Goal: Task Accomplishment & Management: Use online tool/utility

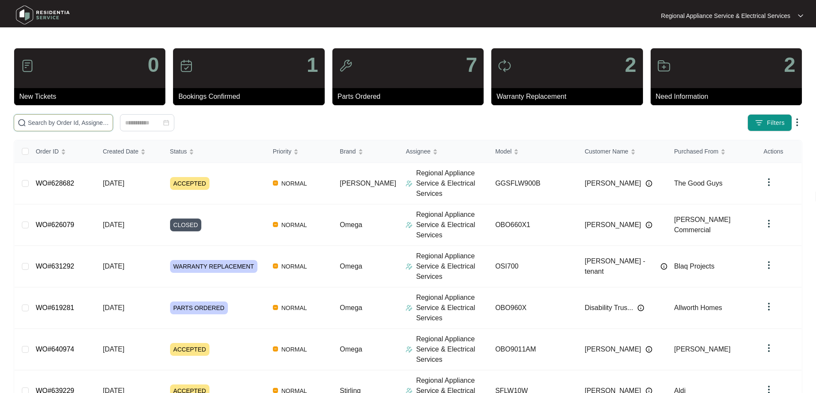
click at [31, 122] on input "text" at bounding box center [68, 122] width 81 height 9
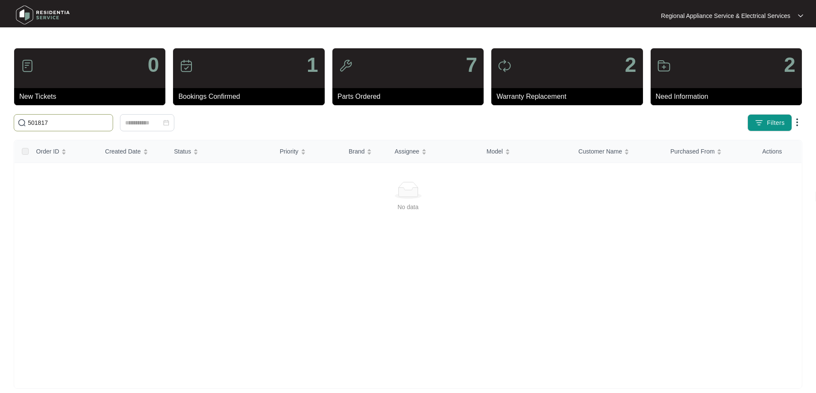
drag, startPoint x: 51, startPoint y: 122, endPoint x: 26, endPoint y: 121, distance: 24.4
click at [26, 121] on span "501817" at bounding box center [63, 122] width 99 height 17
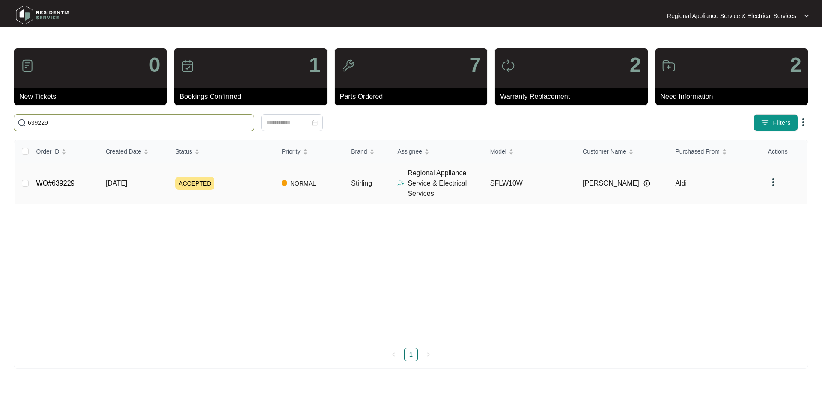
type input "639229"
click at [68, 182] on link "WO#639229" at bounding box center [55, 183] width 39 height 7
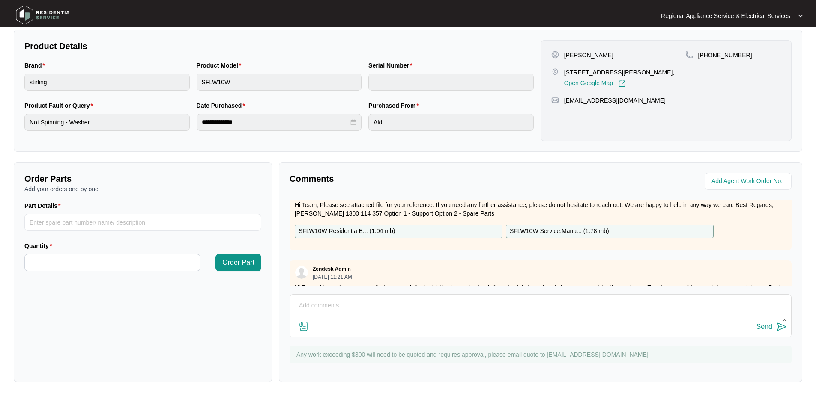
scroll to position [43, 0]
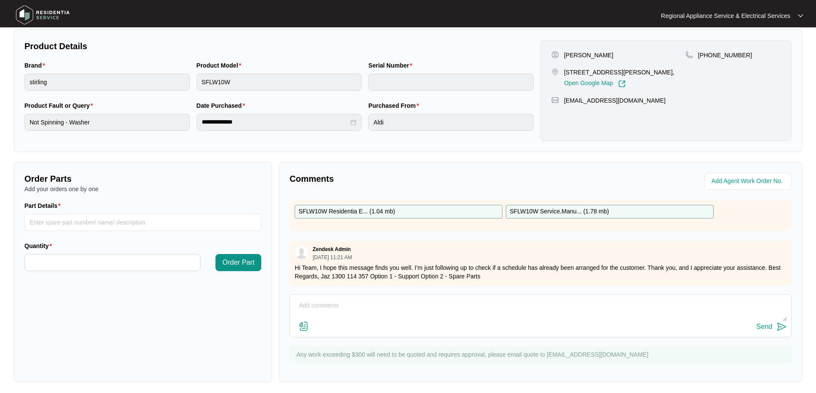
click at [541, 212] on p "SFLW10W Service.Manu... ( 1.78 mb )" at bounding box center [558, 211] width 99 height 9
click at [332, 215] on p "SFLW10W Residentia E... ( 1.04 mb )" at bounding box center [346, 211] width 96 height 9
click at [34, 224] on input "Part Details" at bounding box center [142, 222] width 237 height 17
type input "SP11175"
click at [50, 267] on input "Quantity" at bounding box center [112, 263] width 175 height 16
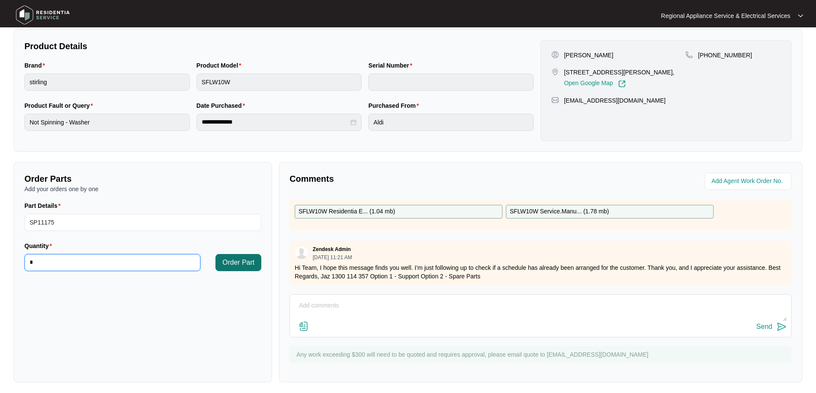
type input "*"
click at [232, 265] on span "Order Part" at bounding box center [238, 263] width 32 height 10
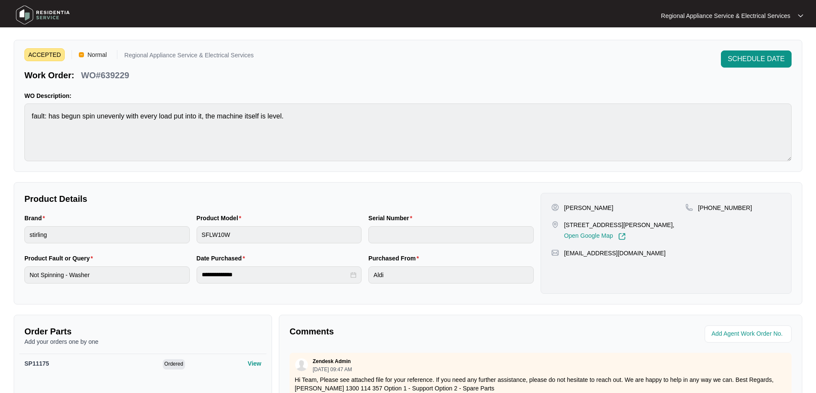
scroll to position [0, 0]
